Goal: Find specific page/section: Find specific page/section

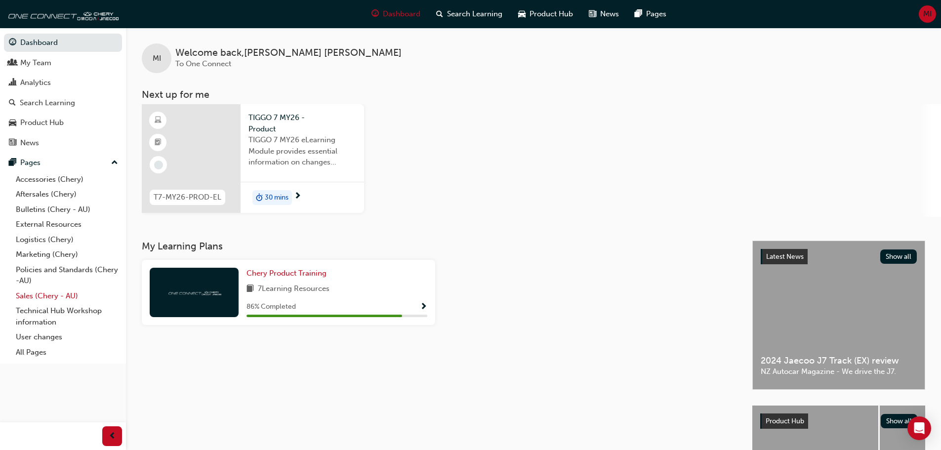
click at [39, 298] on link "Sales (Chery - AU)" at bounding box center [67, 296] width 110 height 15
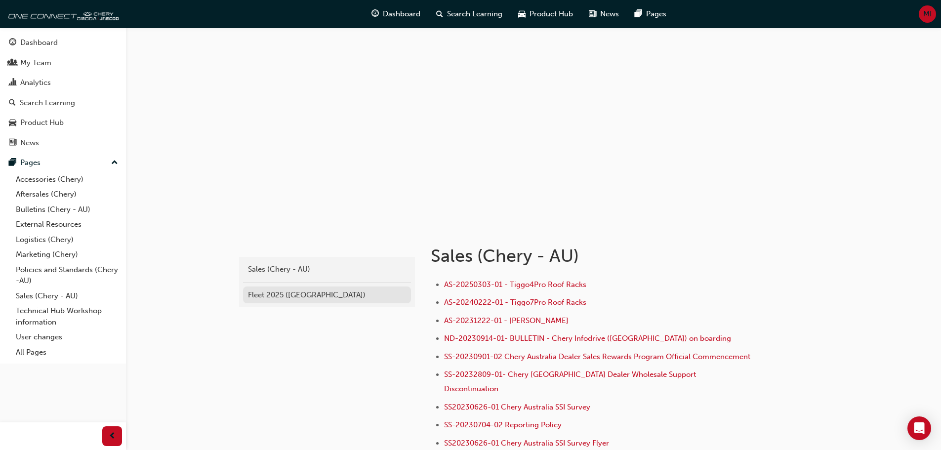
click at [309, 293] on div "Fleet 2025 ([GEOGRAPHIC_DATA])" at bounding box center [327, 295] width 158 height 11
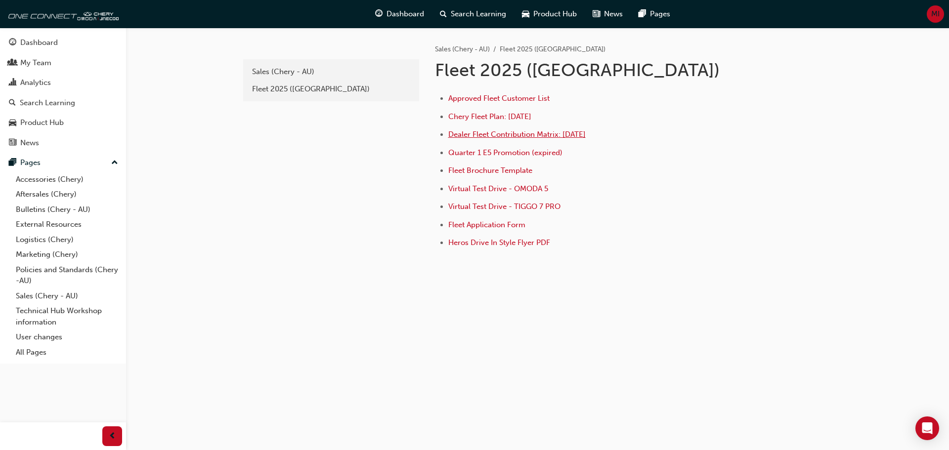
click at [485, 133] on span "Dealer Fleet Contribution Matrix: [DATE]" at bounding box center [516, 134] width 137 height 9
